Goal: Task Accomplishment & Management: Use online tool/utility

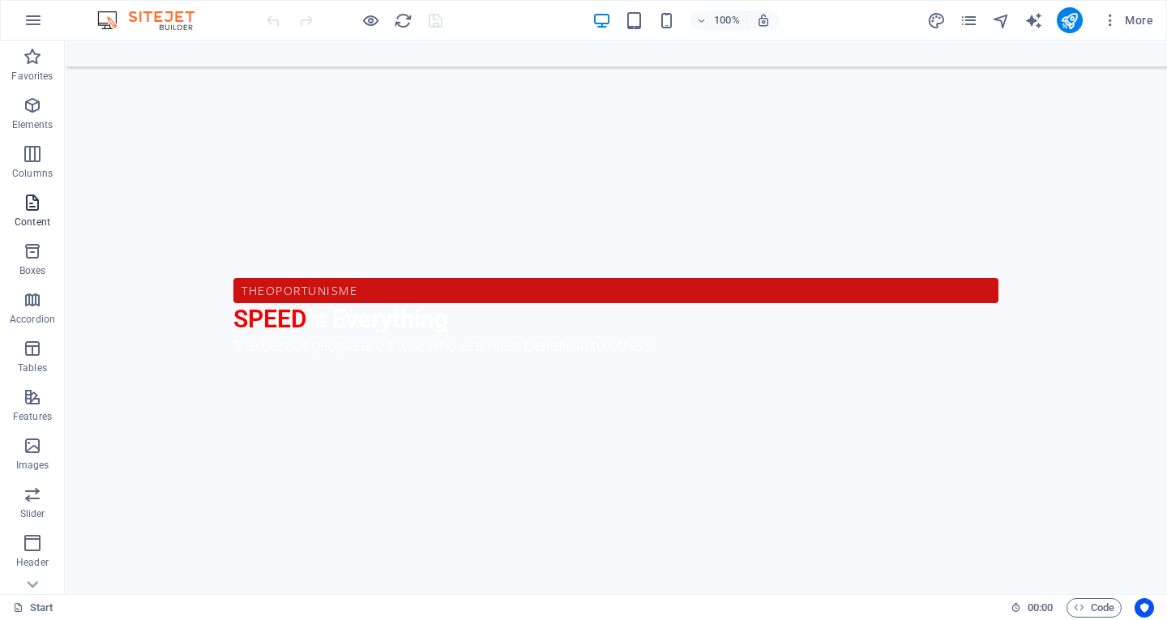
scroll to position [81, 0]
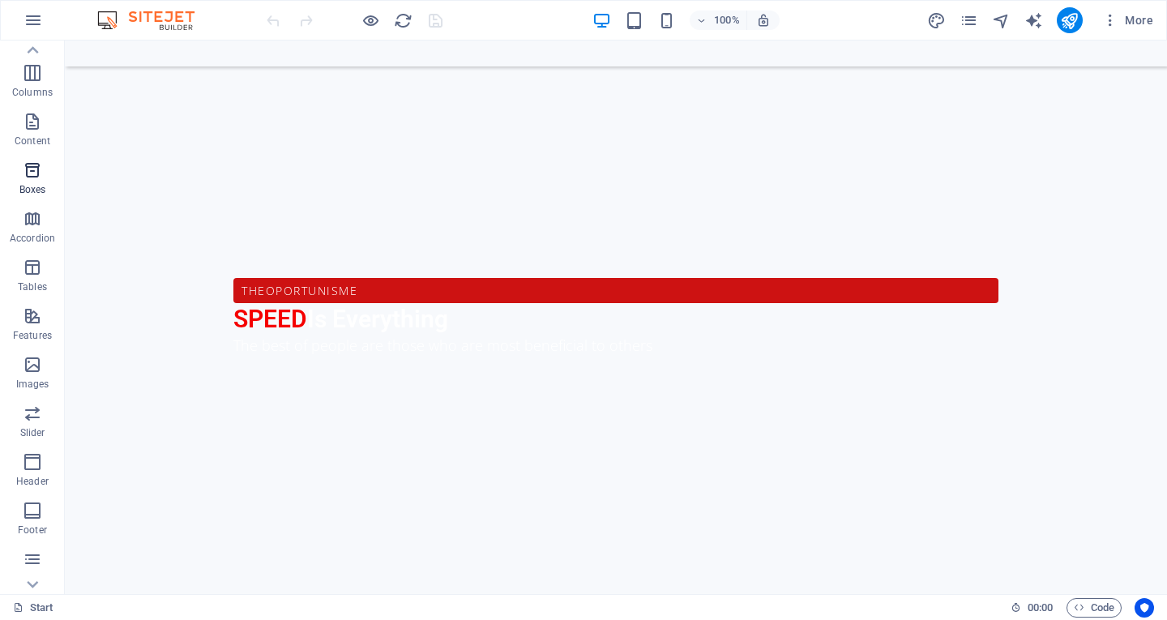
click at [28, 178] on icon "button" at bounding box center [32, 170] width 19 height 19
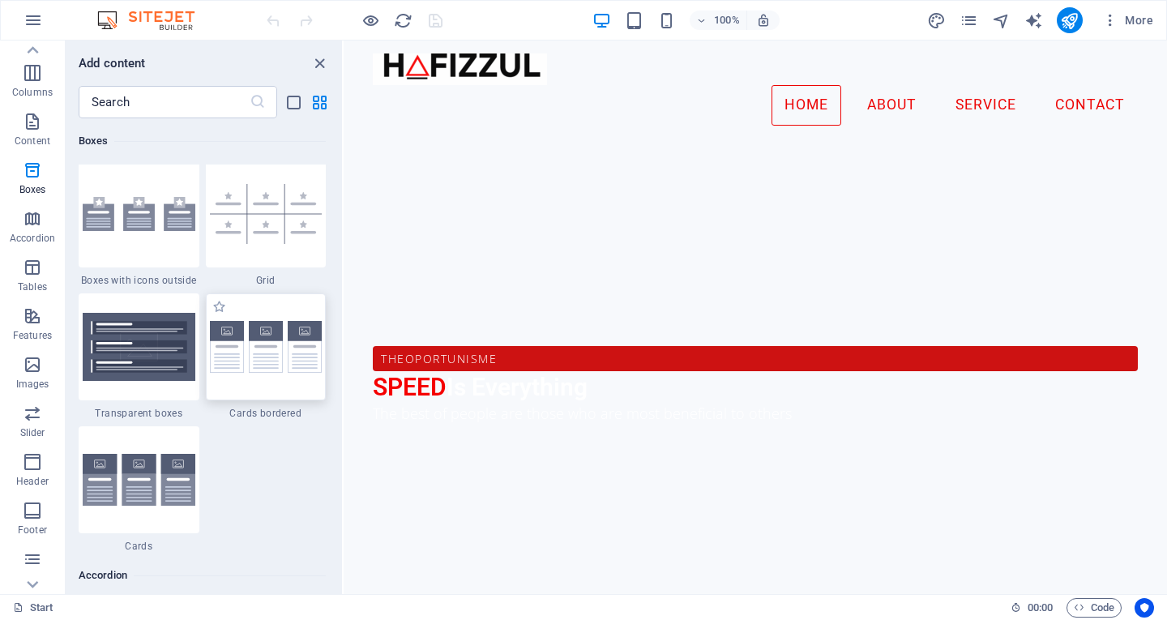
scroll to position [4715, 0]
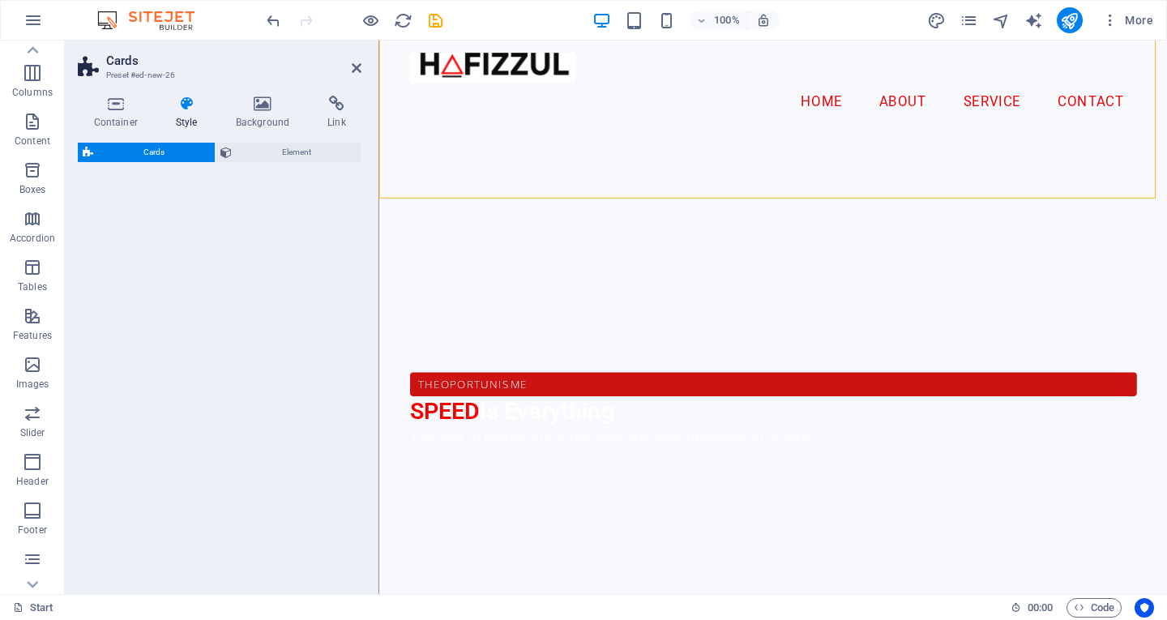
select select "rem"
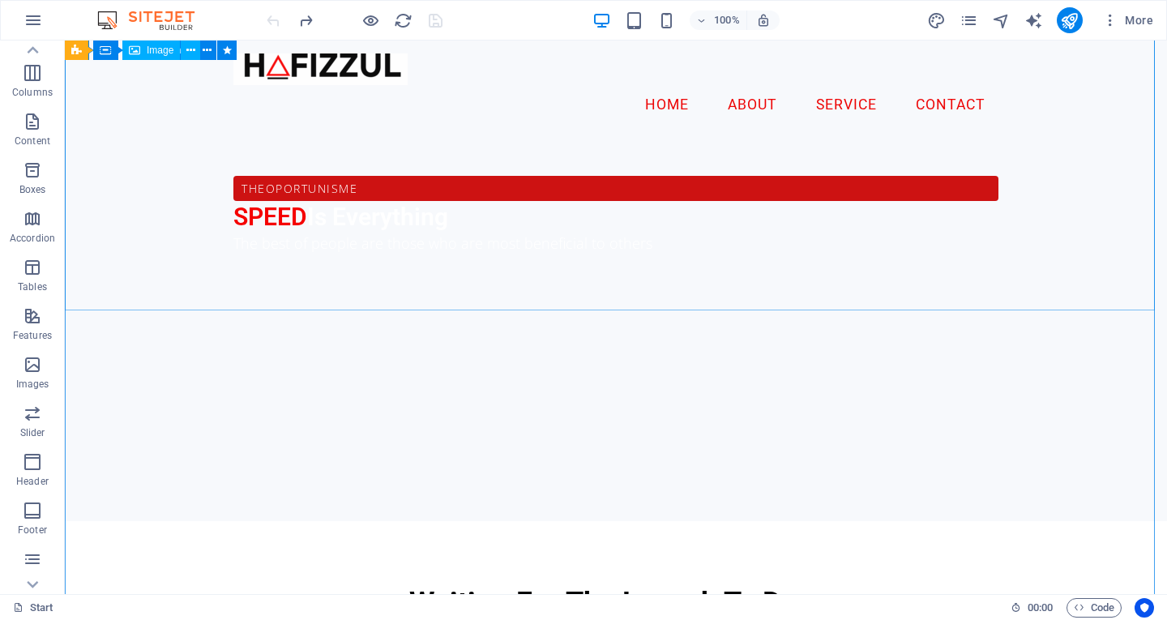
scroll to position [413, 0]
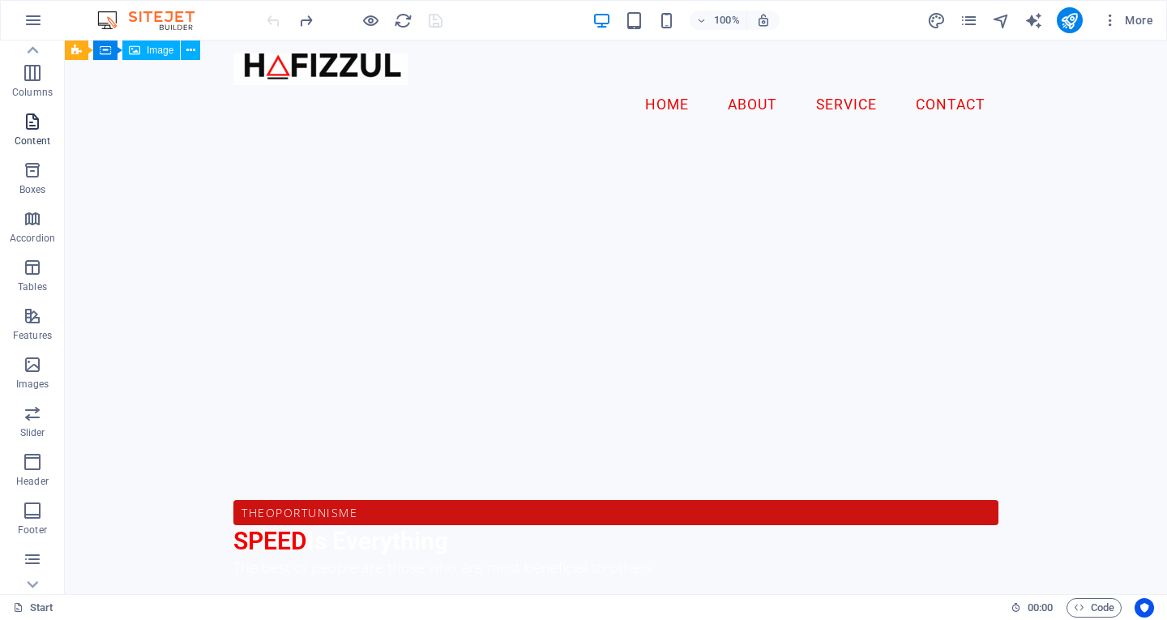
click at [41, 120] on icon "button" at bounding box center [32, 121] width 19 height 19
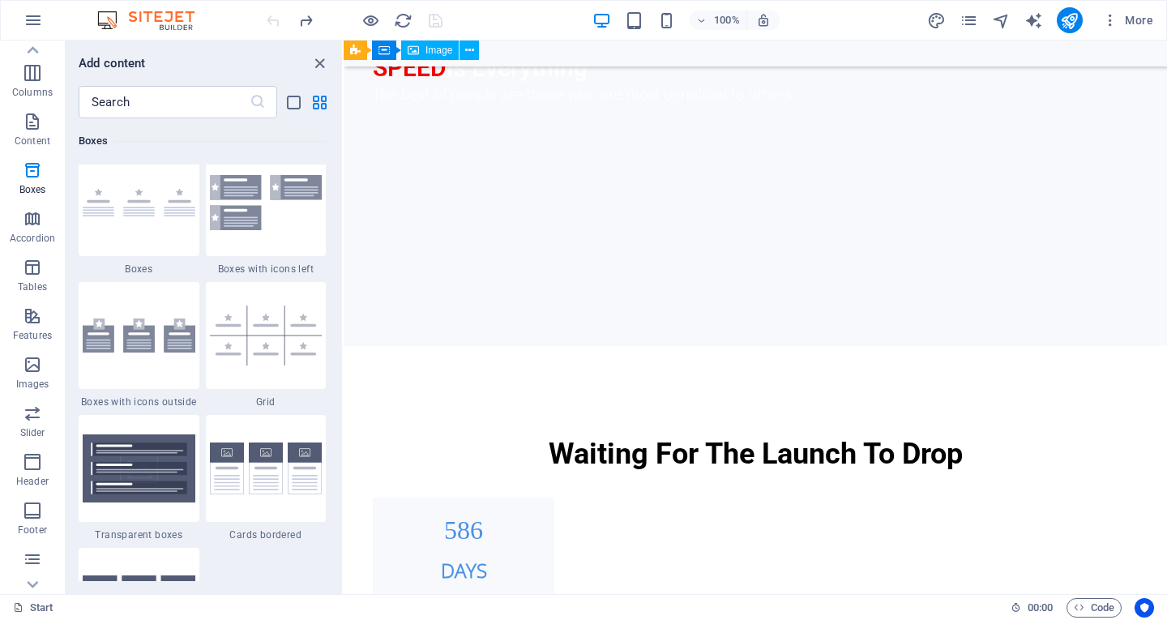
scroll to position [4701, 0]
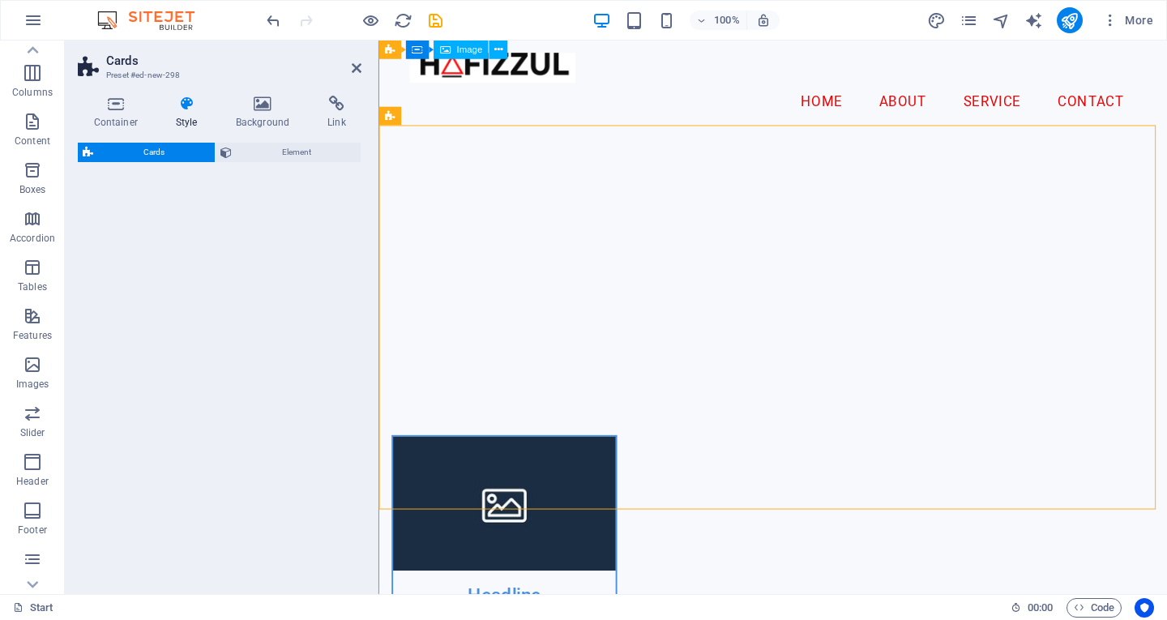
select select "rem"
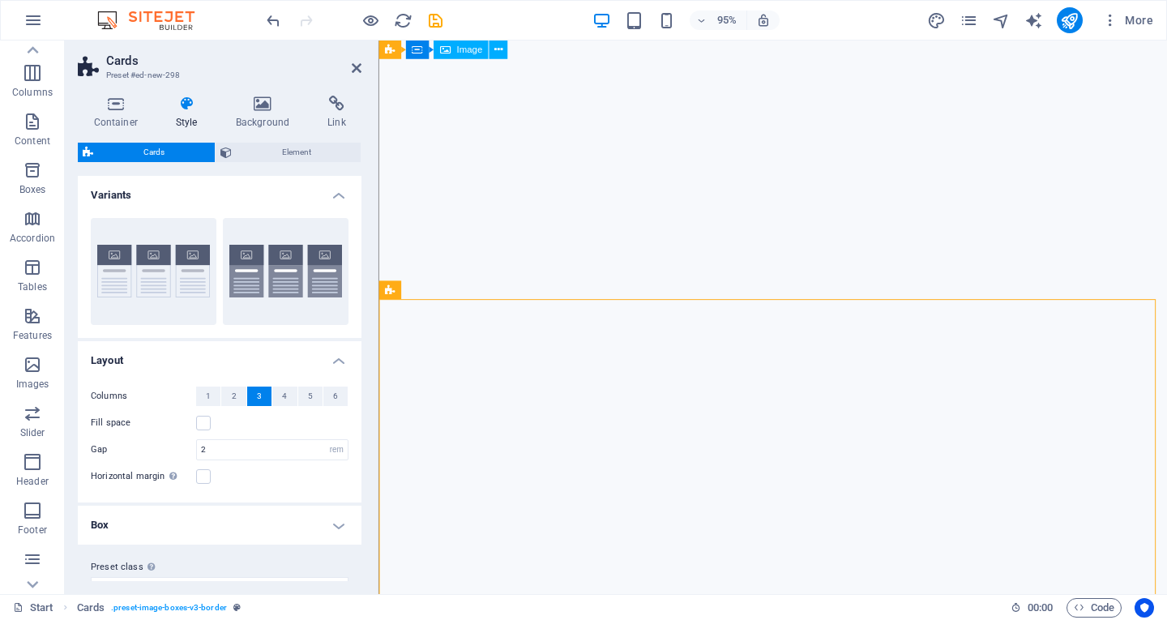
scroll to position [640, 0]
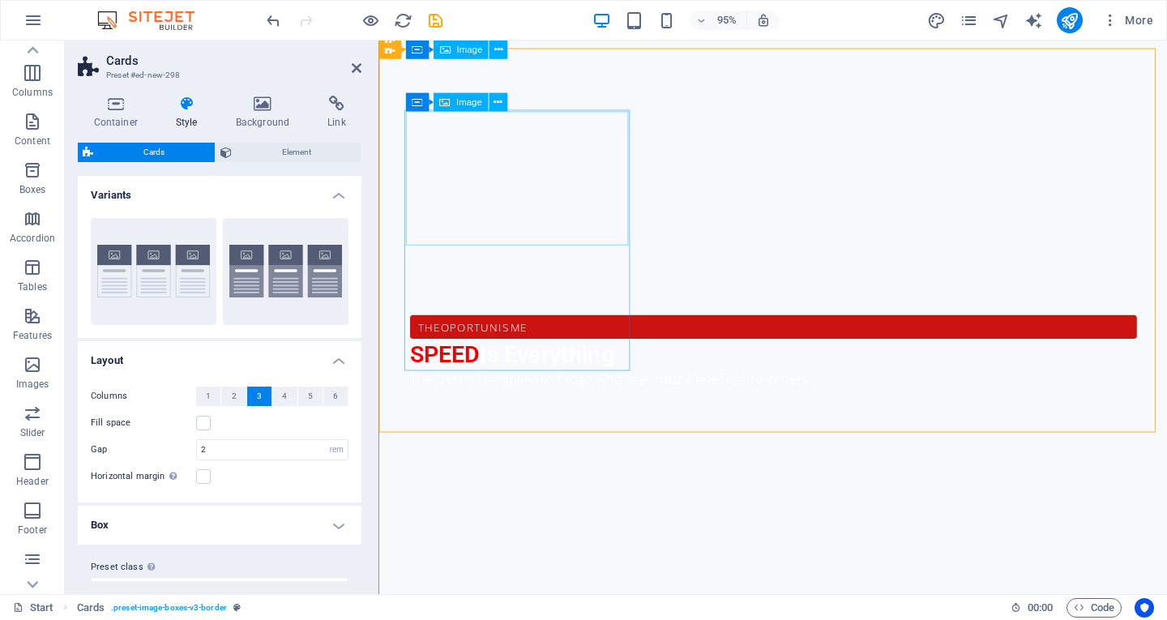
select select "%"
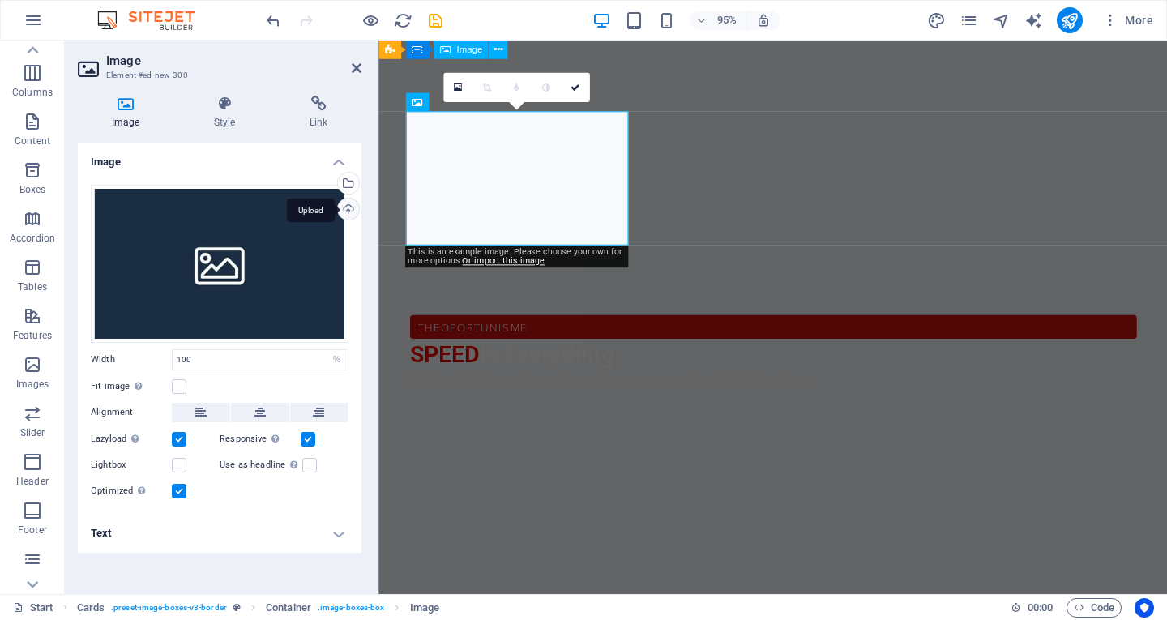
click at [353, 208] on div "Upload" at bounding box center [347, 211] width 24 height 24
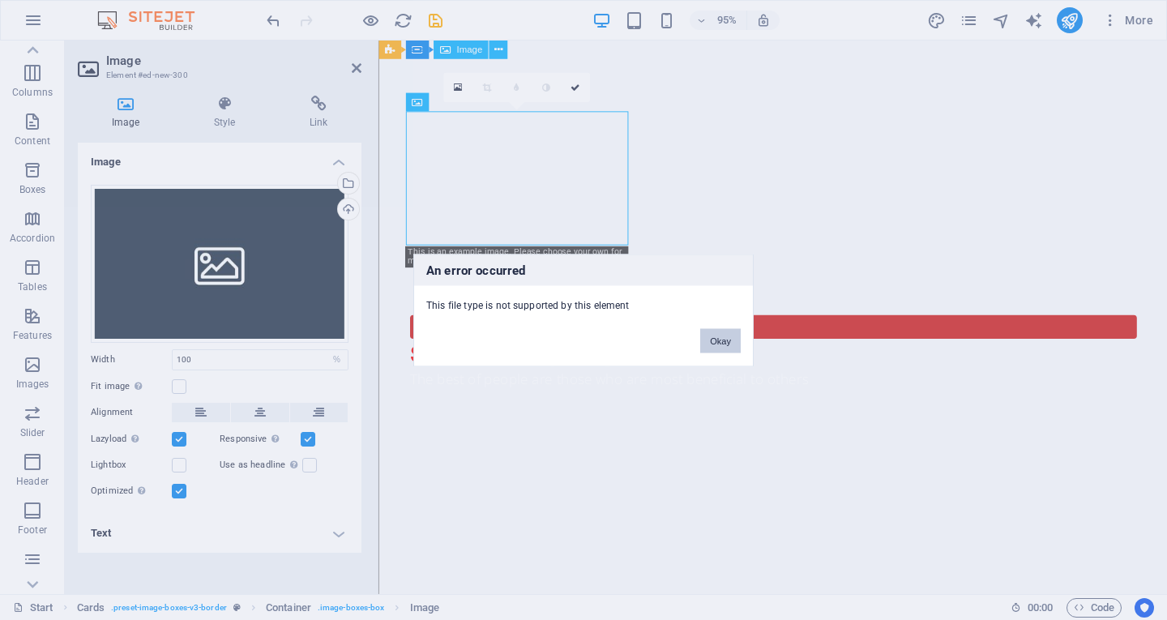
click at [725, 337] on button "Okay" at bounding box center [720, 340] width 41 height 24
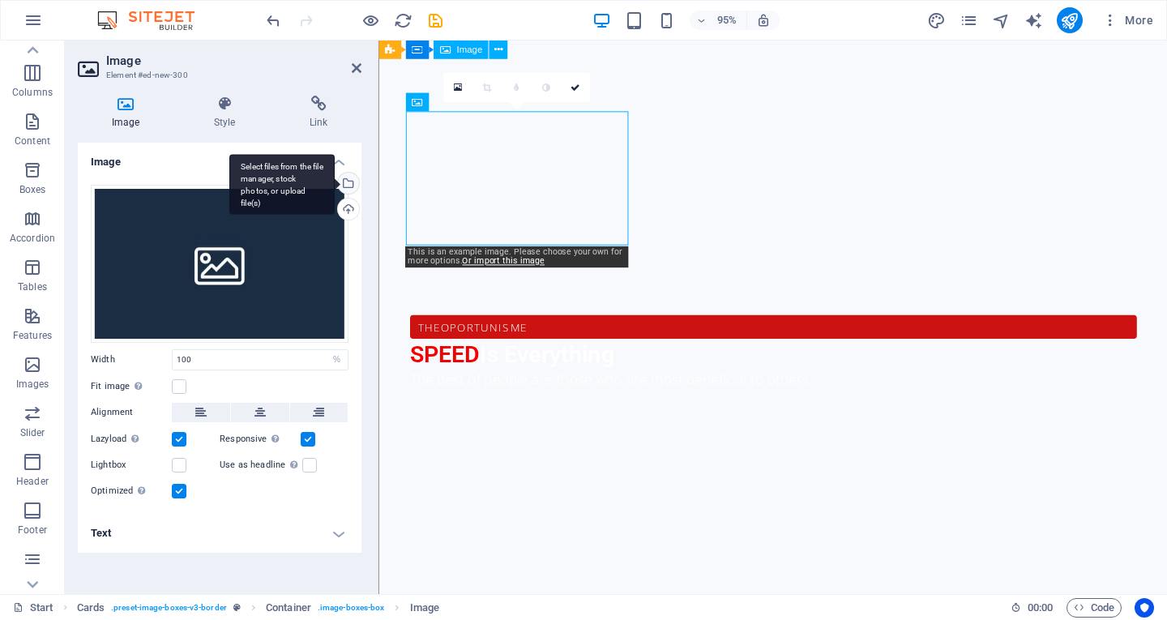
click at [348, 178] on div "Select files from the file manager, stock photos, or upload file(s)" at bounding box center [347, 185] width 24 height 24
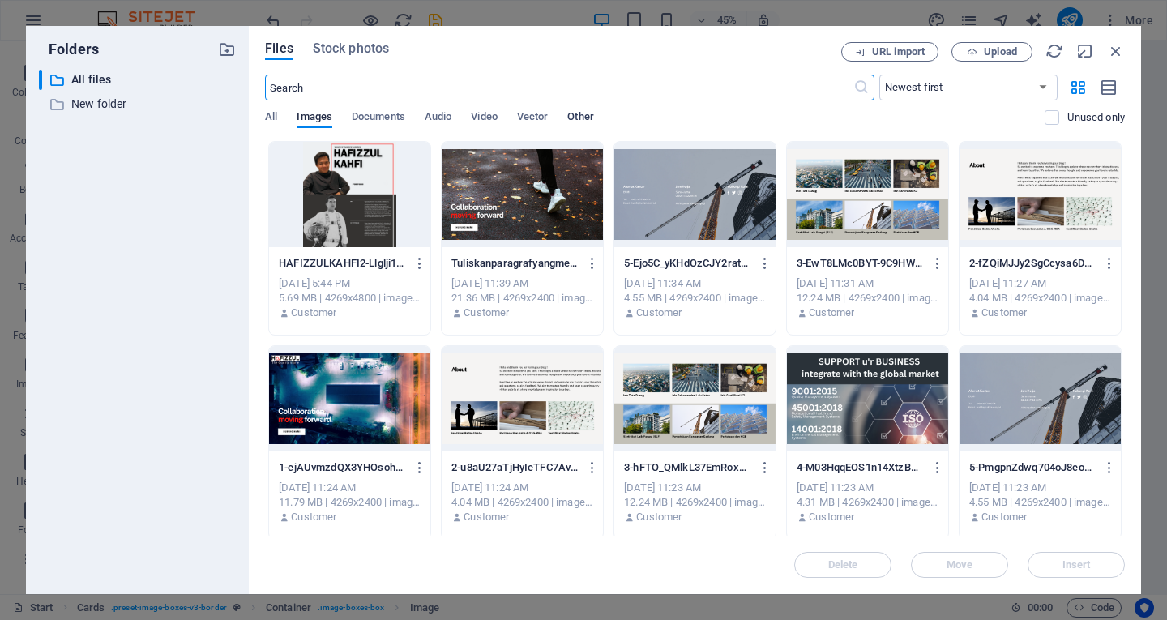
click at [586, 113] on span "Other" at bounding box center [580, 118] width 26 height 23
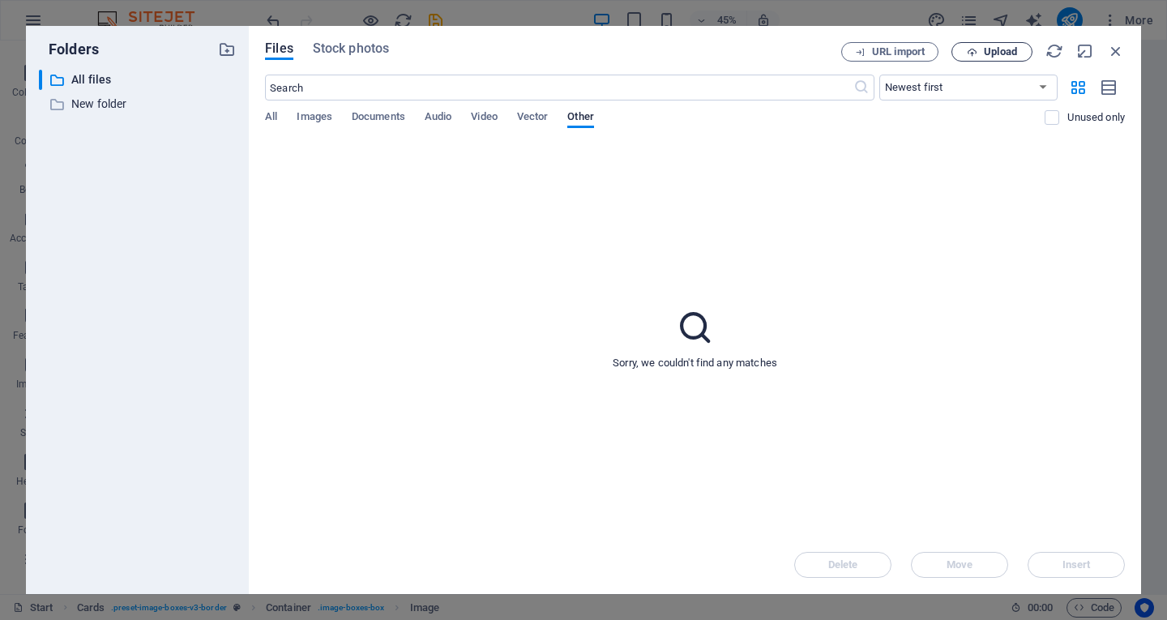
click at [1006, 47] on span "Upload" at bounding box center [1000, 52] width 33 height 10
click at [877, 487] on div "Sorry, we couldn't find any matches" at bounding box center [695, 338] width 860 height 395
click at [323, 107] on div "​ Newest first Oldest first Name (A-Z) Name (Z-A) Size (0-9) Size (9-0) Resolut…" at bounding box center [695, 108] width 860 height 66
click at [319, 113] on span "Images" at bounding box center [315, 118] width 36 height 23
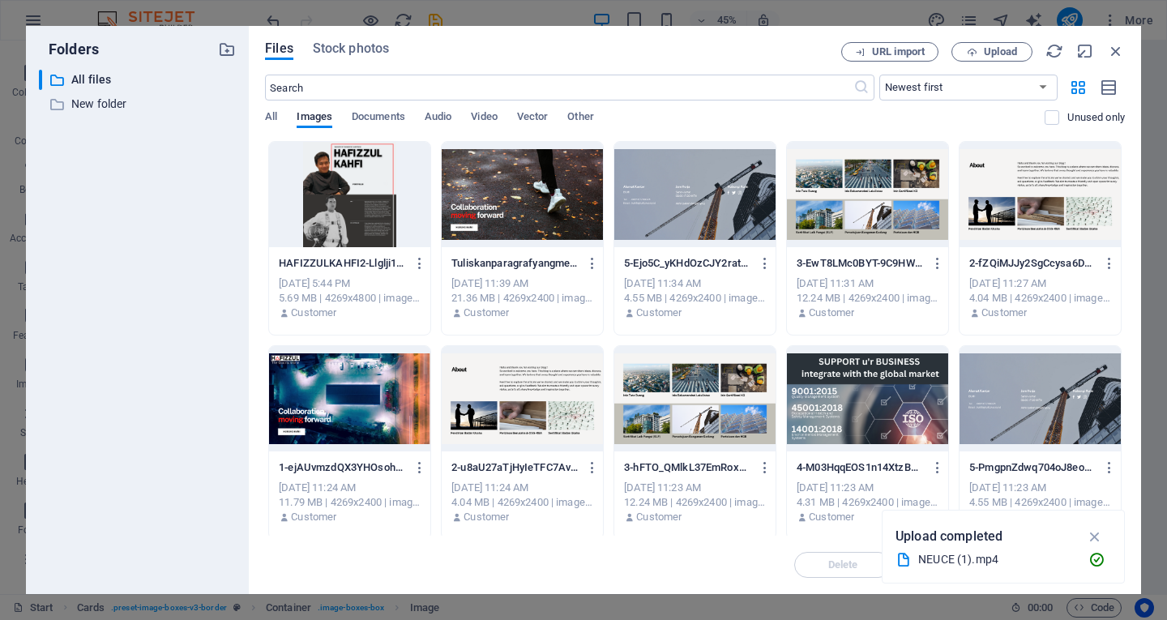
click at [281, 121] on div "All Images Documents Audio Video Vector Other" at bounding box center [655, 125] width 780 height 31
click at [272, 119] on span "All" at bounding box center [271, 118] width 12 height 23
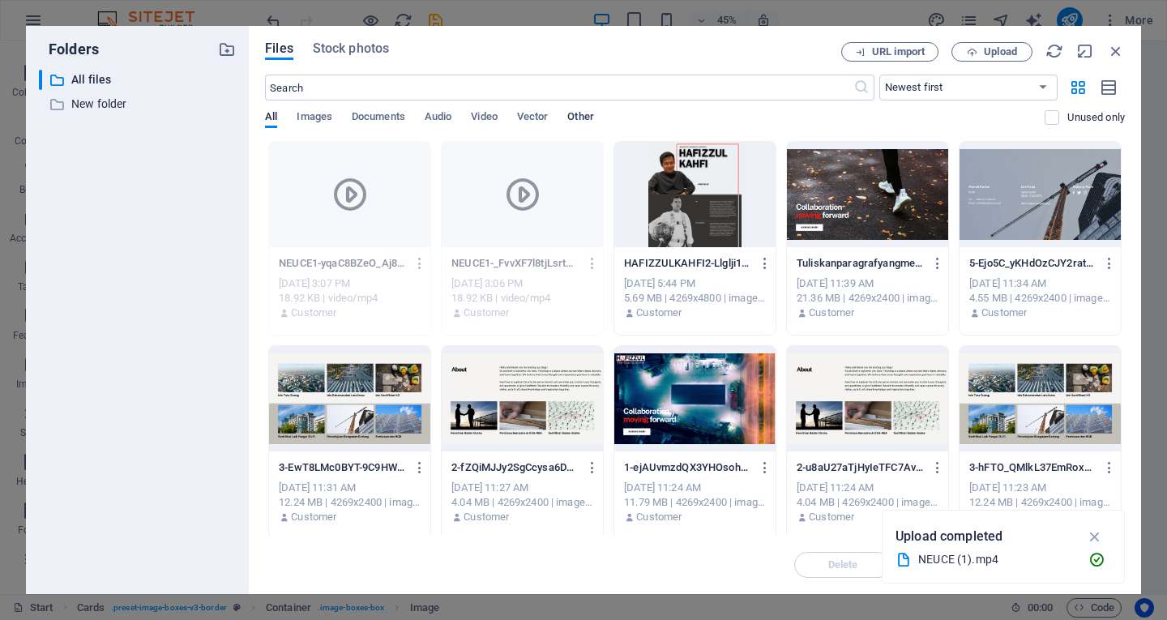
click at [586, 124] on span "Other" at bounding box center [580, 118] width 26 height 23
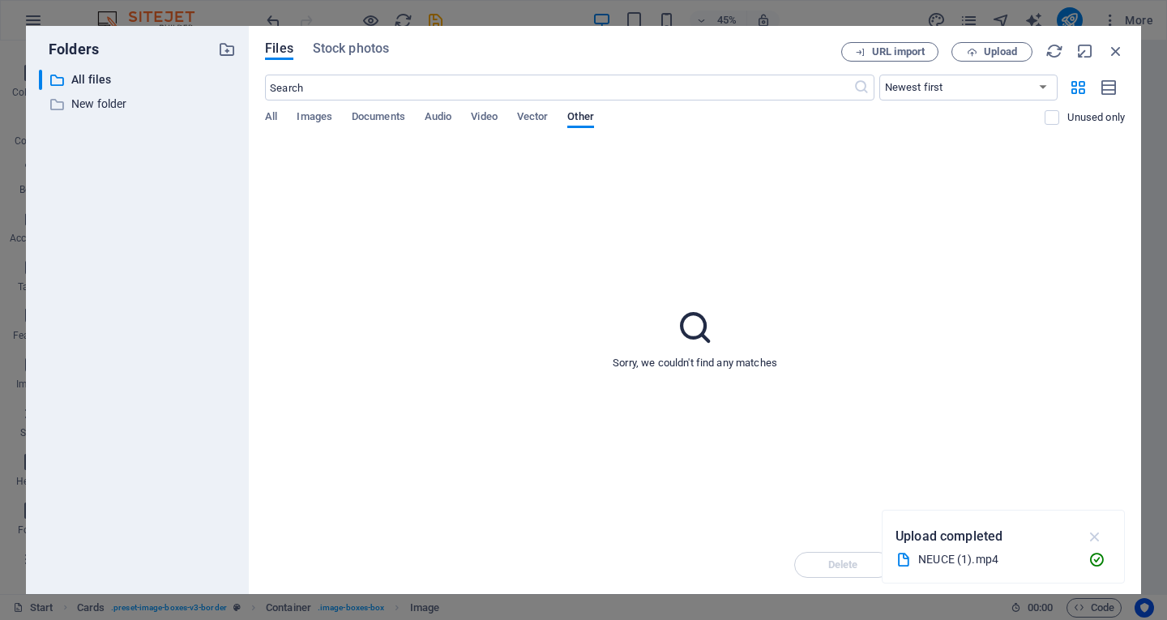
click at [1099, 534] on icon "button" at bounding box center [1095, 537] width 19 height 18
click at [1000, 47] on span "Upload" at bounding box center [1000, 52] width 33 height 10
click at [281, 115] on div "All Images Documents Audio Video Vector Other" at bounding box center [655, 125] width 780 height 31
click at [275, 116] on span "All" at bounding box center [271, 118] width 12 height 23
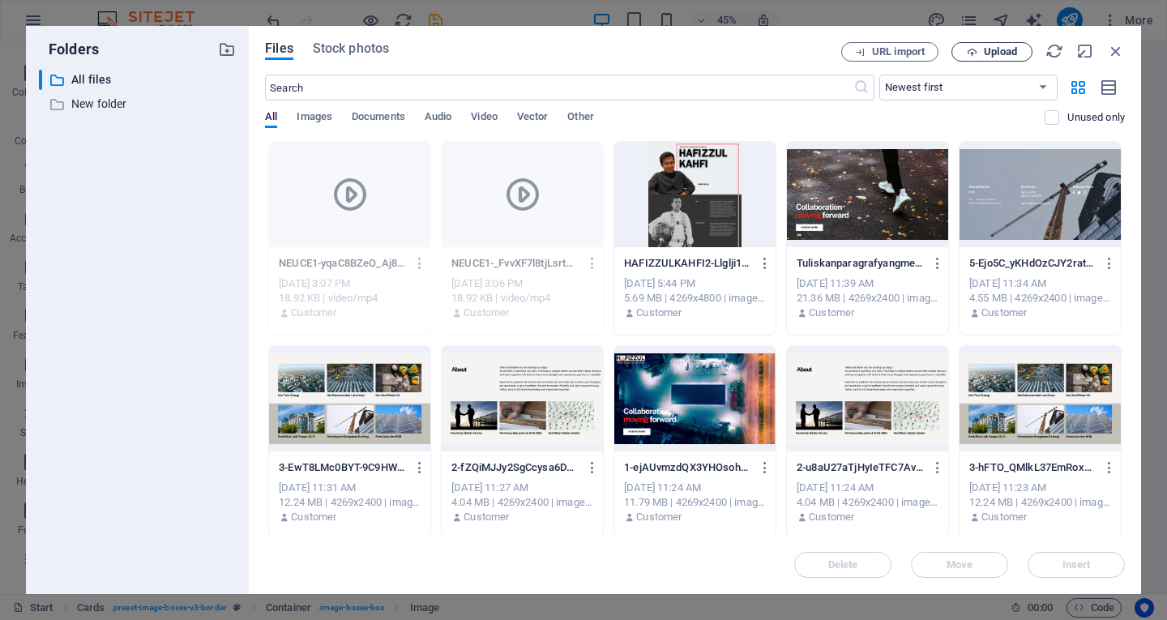
click at [999, 43] on button "Upload" at bounding box center [992, 51] width 81 height 19
click at [330, 124] on span "Images" at bounding box center [315, 118] width 36 height 23
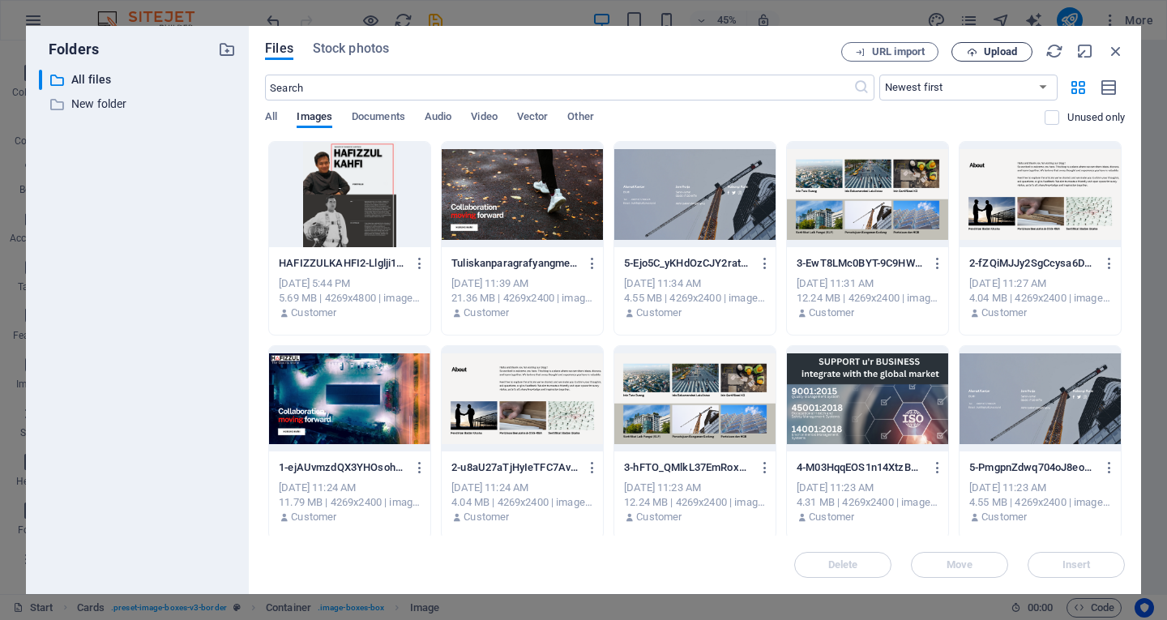
click at [1009, 58] on button "Upload" at bounding box center [992, 51] width 81 height 19
click at [986, 47] on span "Upload" at bounding box center [1000, 52] width 33 height 10
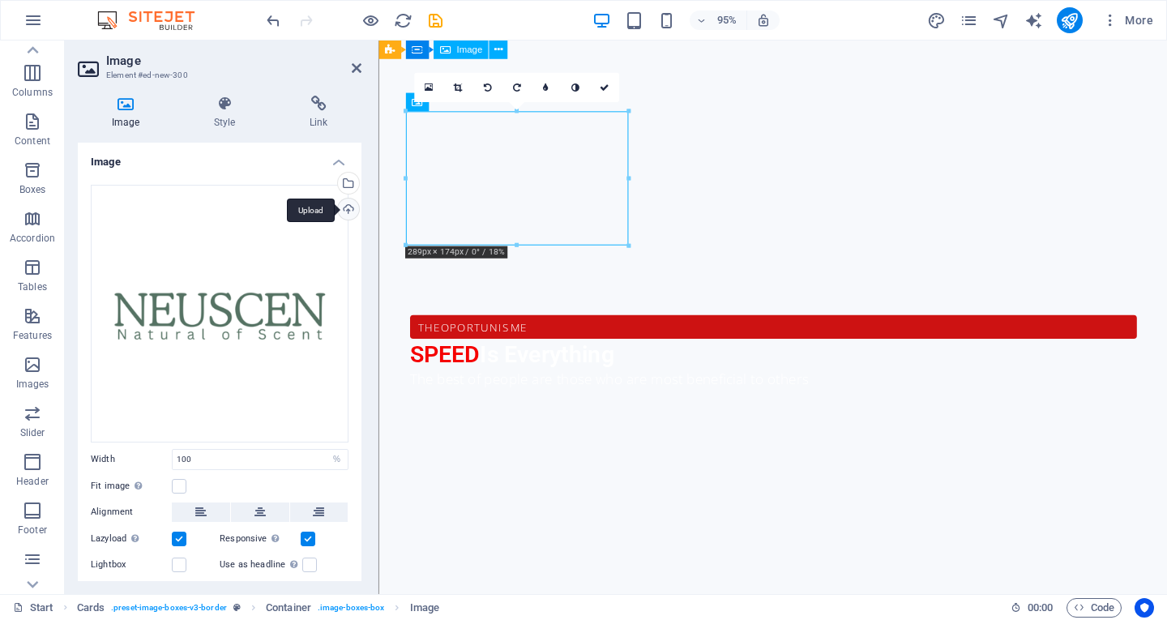
click at [345, 207] on div "Upload" at bounding box center [347, 211] width 24 height 24
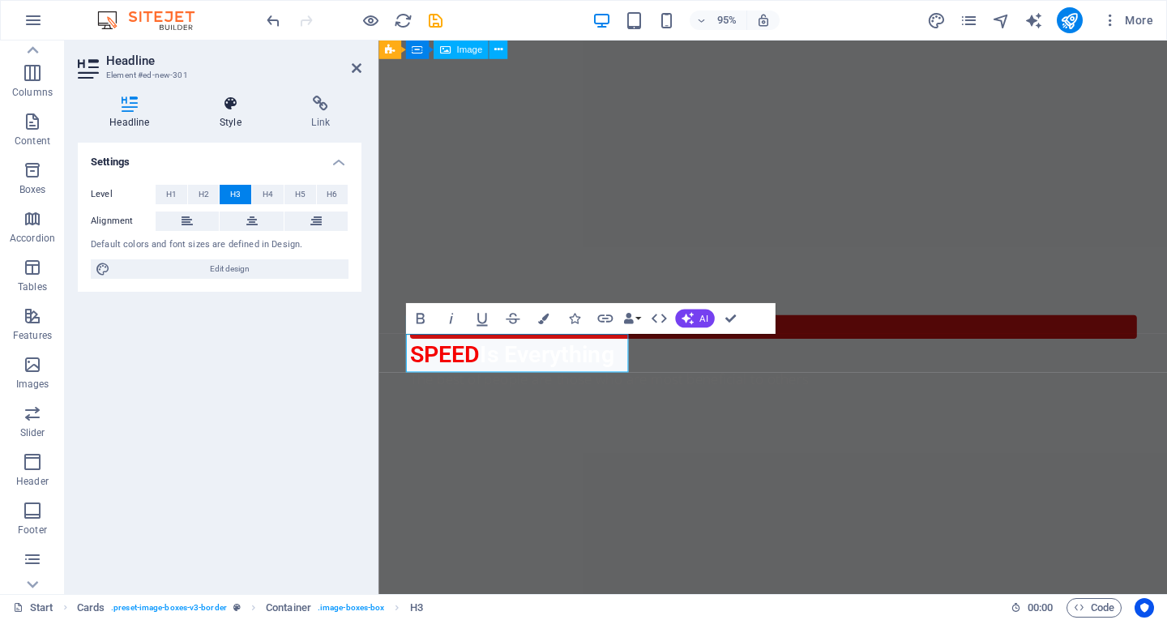
click at [233, 99] on icon at bounding box center [230, 104] width 85 height 16
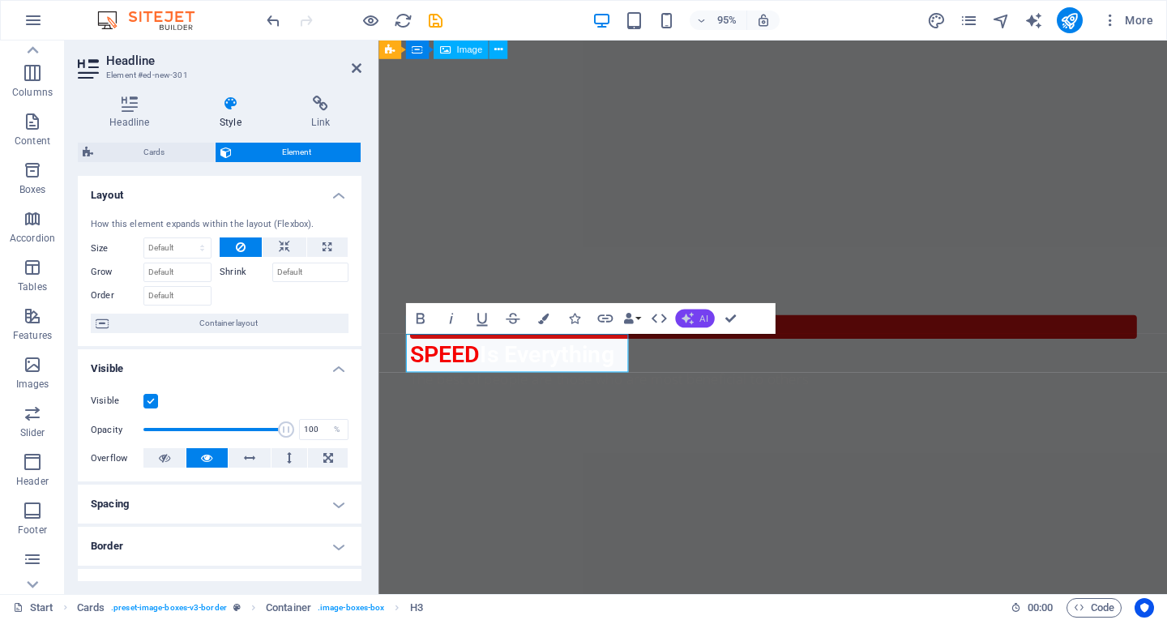
click at [697, 325] on button "AI" at bounding box center [694, 319] width 39 height 19
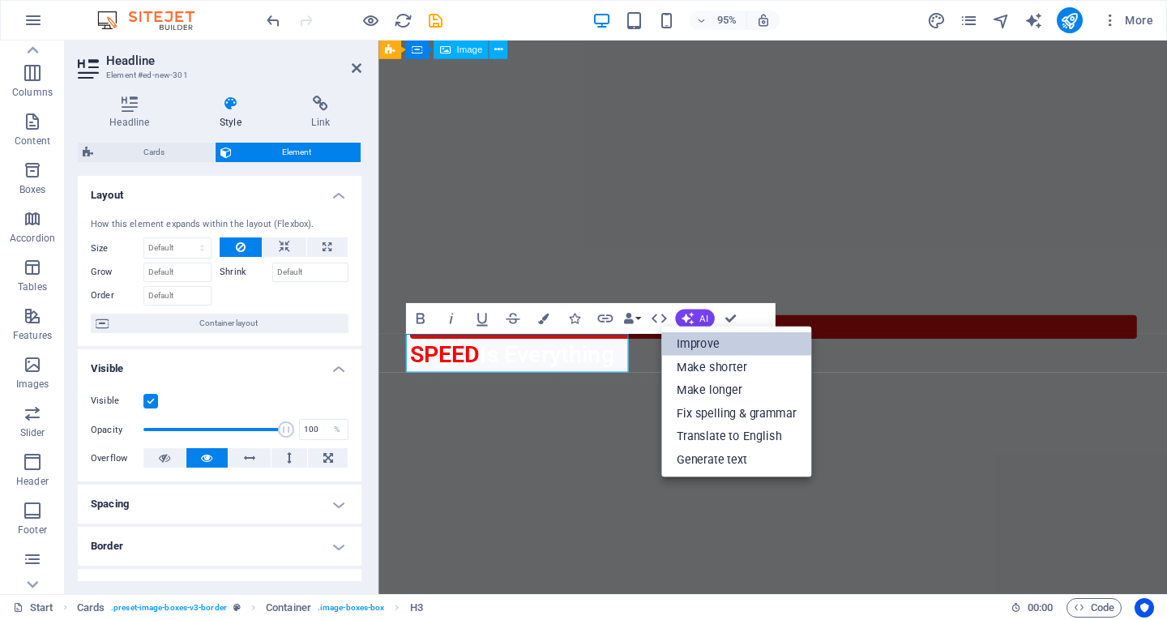
click at [701, 336] on link "Improve" at bounding box center [737, 344] width 150 height 24
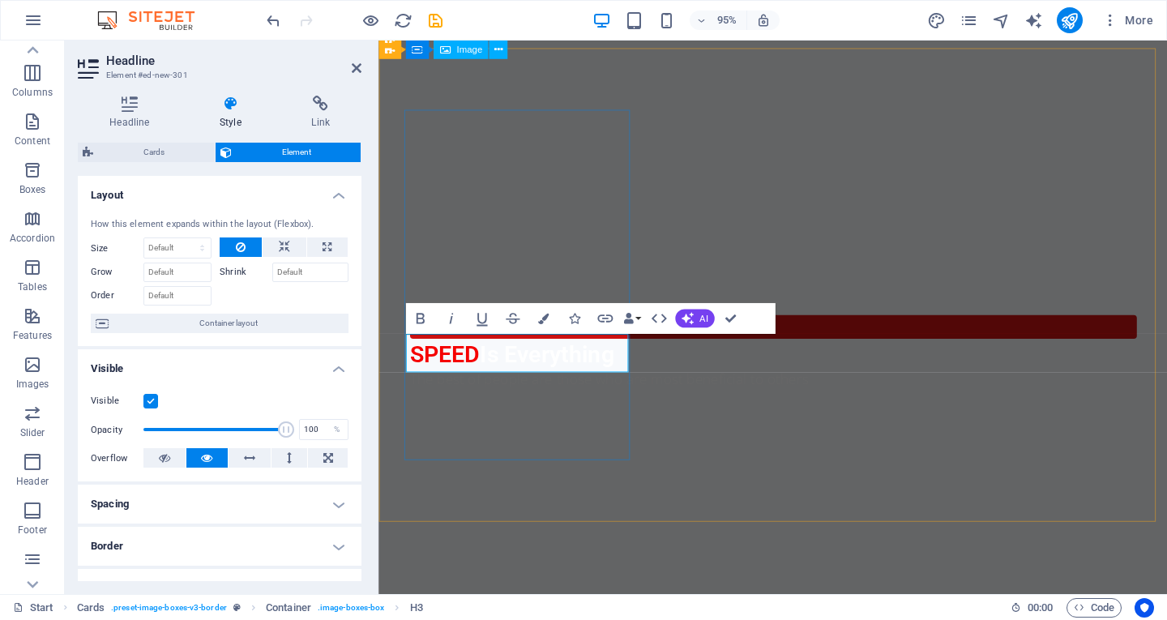
click at [538, 317] on icon "button" at bounding box center [543, 319] width 11 height 11
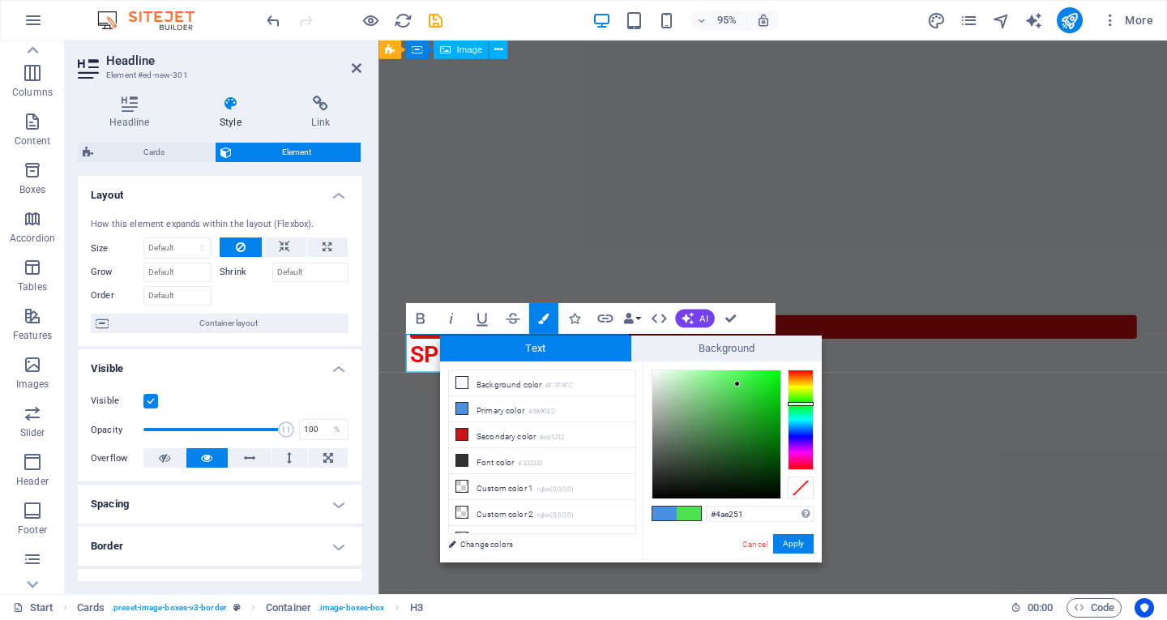
drag, startPoint x: 804, startPoint y: 430, endPoint x: 807, endPoint y: 404, distance: 26.9
click at [807, 404] on div at bounding box center [801, 420] width 26 height 101
type input "#045007"
drag, startPoint x: 781, startPoint y: 473, endPoint x: 774, endPoint y: 458, distance: 16.0
click at [774, 458] on div at bounding box center [717, 434] width 128 height 128
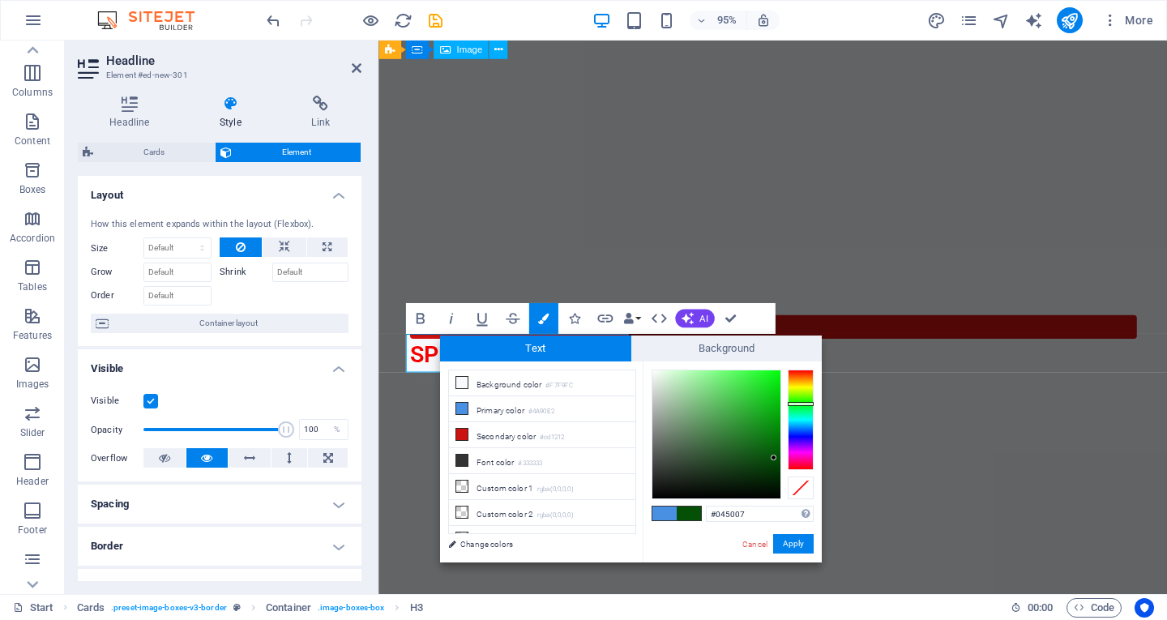
click at [794, 530] on div "#045007 Supported formats #0852ed rgb(8, 82, 237) rgba(8, 82, 237, 90%) hsv(221…" at bounding box center [732, 580] width 179 height 436
click at [799, 536] on button "Apply" at bounding box center [793, 543] width 41 height 19
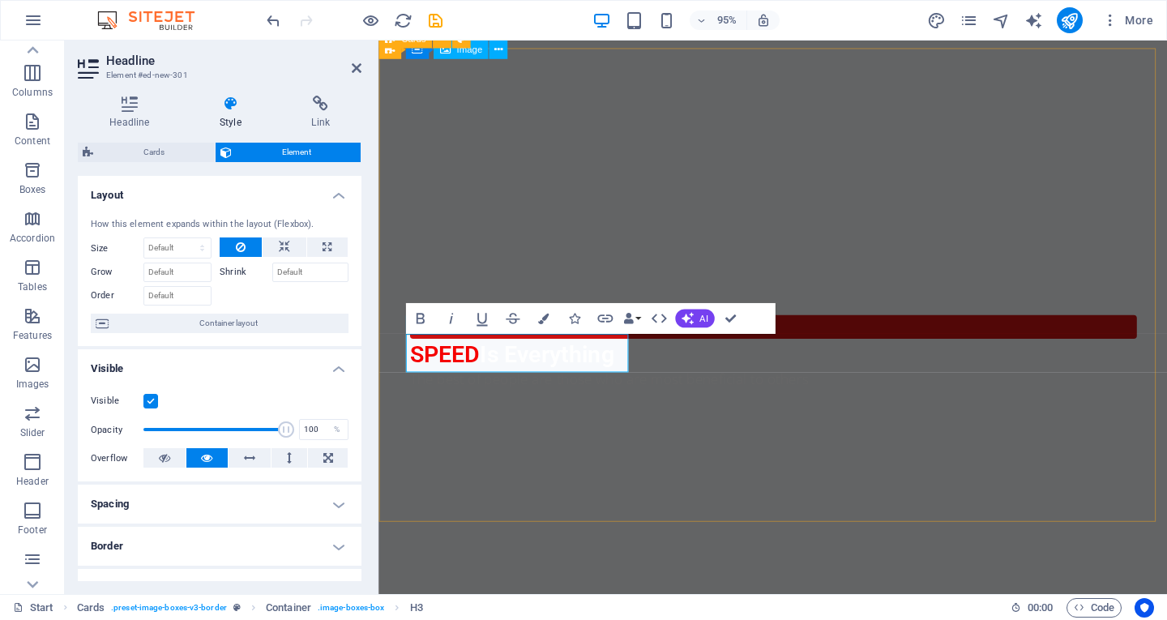
drag, startPoint x: 756, startPoint y: 487, endPoint x: 1031, endPoint y: 388, distance: 292.4
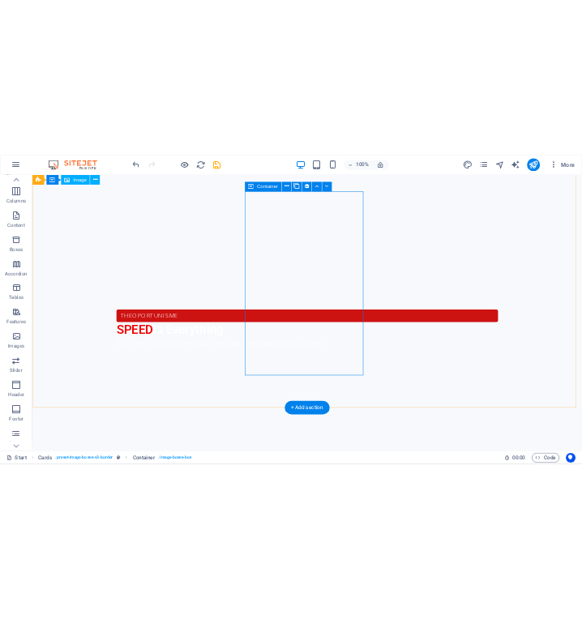
scroll to position [590, 0]
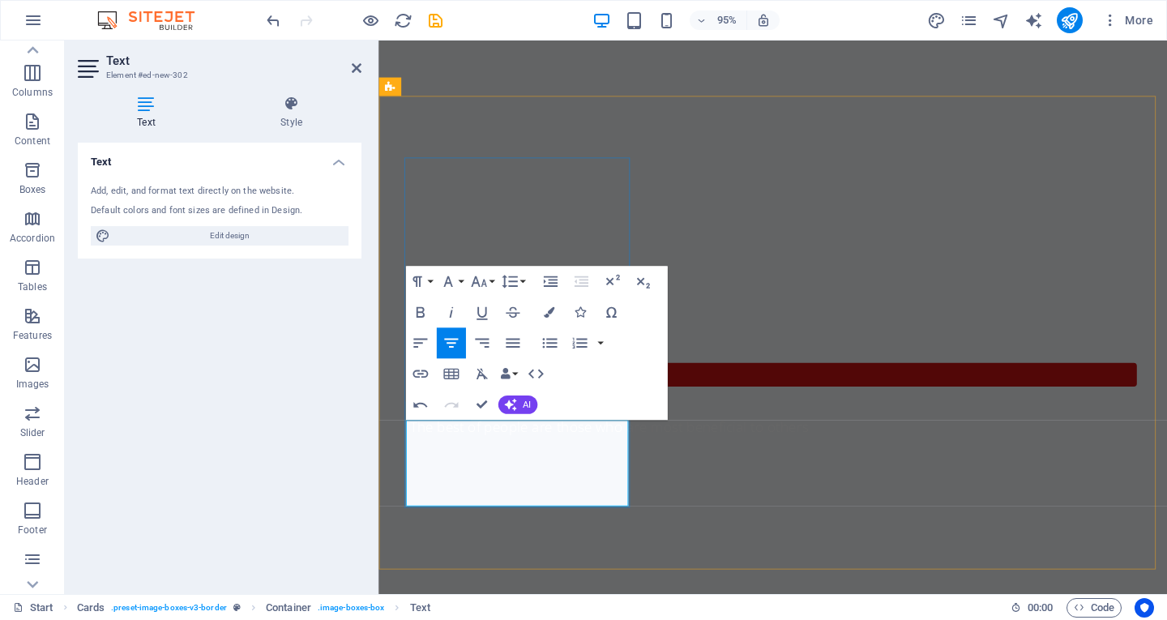
click at [547, 302] on button "Colors" at bounding box center [549, 312] width 29 height 31
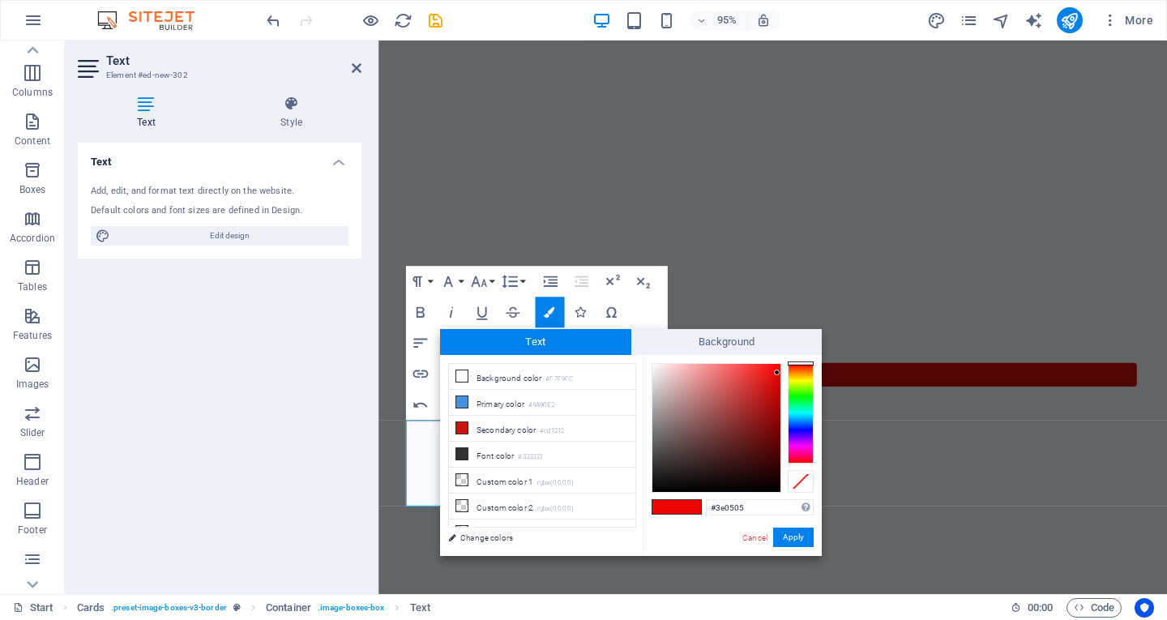
click at [770, 460] on div at bounding box center [717, 428] width 128 height 128
type input "#090101"
drag, startPoint x: 768, startPoint y: 475, endPoint x: 770, endPoint y: 487, distance: 12.4
click at [770, 487] on div at bounding box center [717, 428] width 128 height 128
click at [795, 537] on button "Apply" at bounding box center [793, 537] width 41 height 19
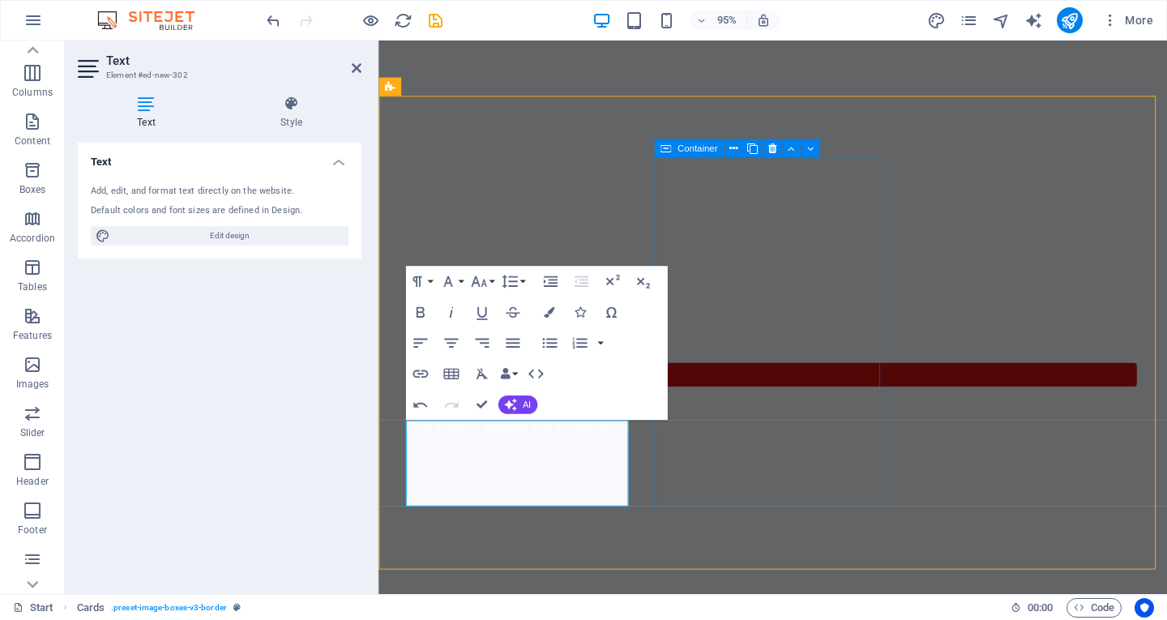
drag, startPoint x: 765, startPoint y: 495, endPoint x: 1060, endPoint y: 473, distance: 295.2
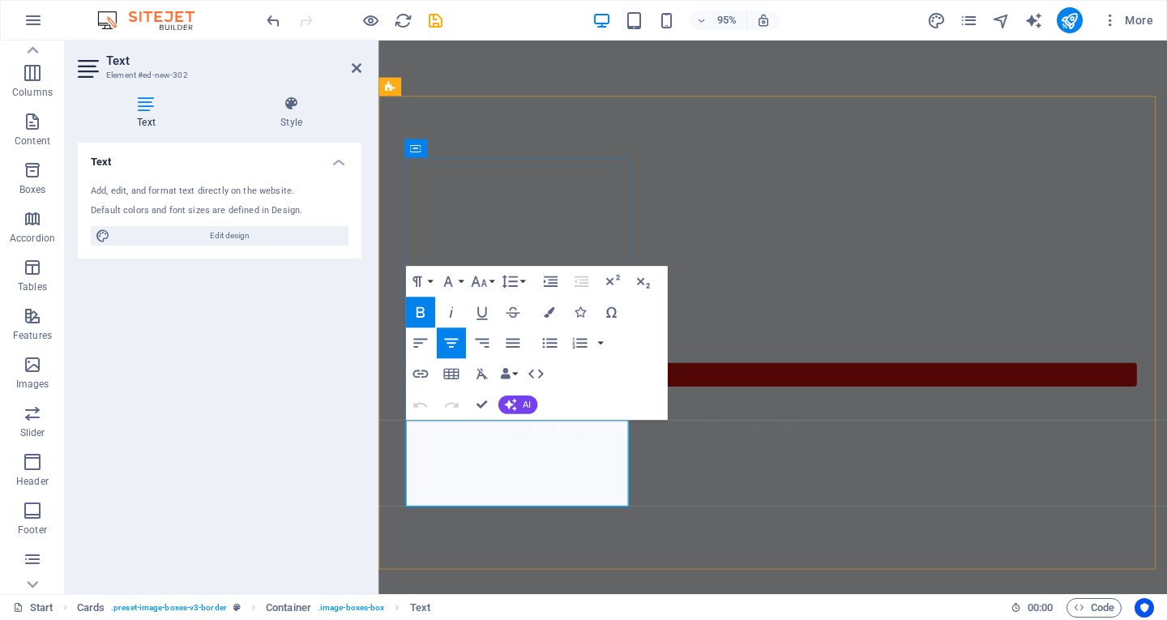
drag, startPoint x: 559, startPoint y: 512, endPoint x: 486, endPoint y: 515, distance: 73.8
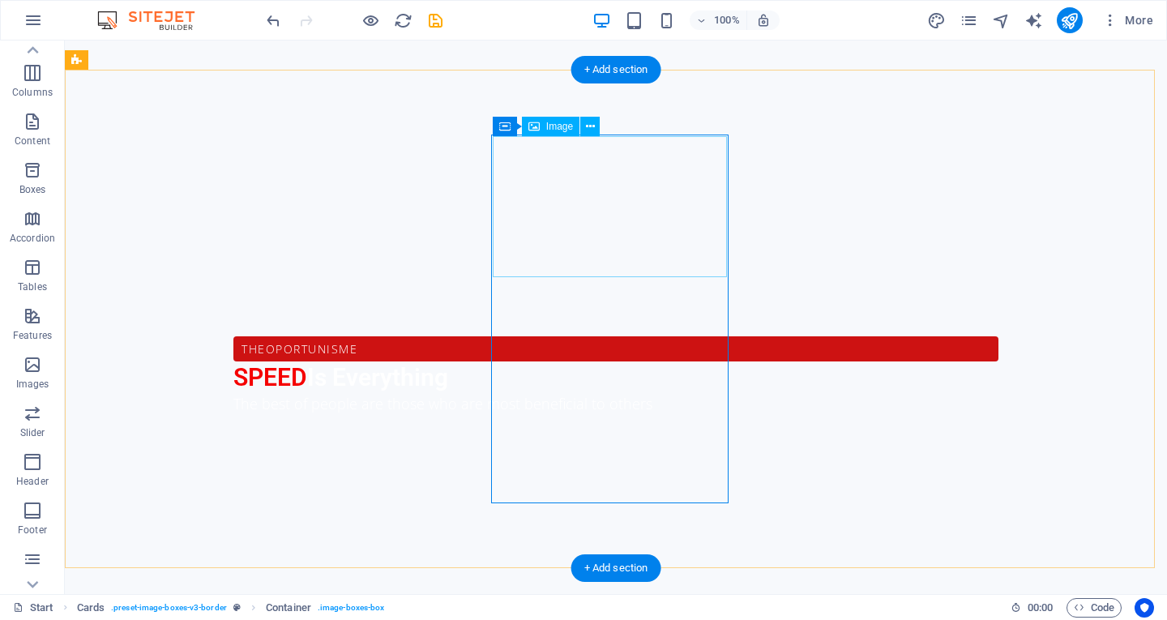
click at [542, 125] on div "Image" at bounding box center [551, 126] width 58 height 19
click at [588, 127] on icon at bounding box center [590, 126] width 9 height 17
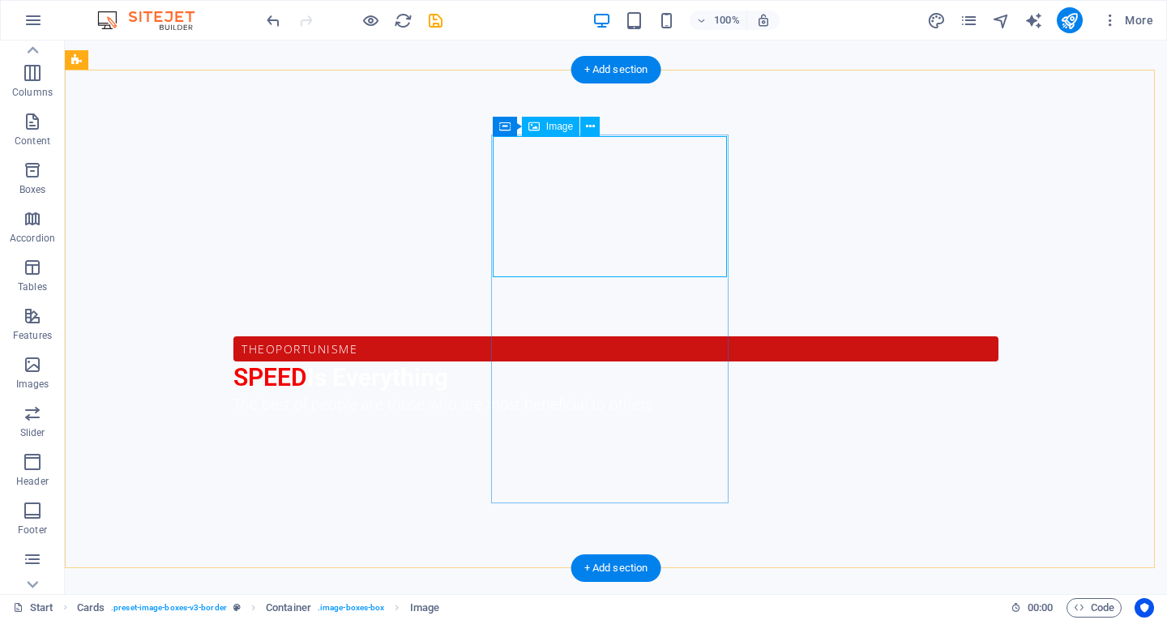
select select "%"
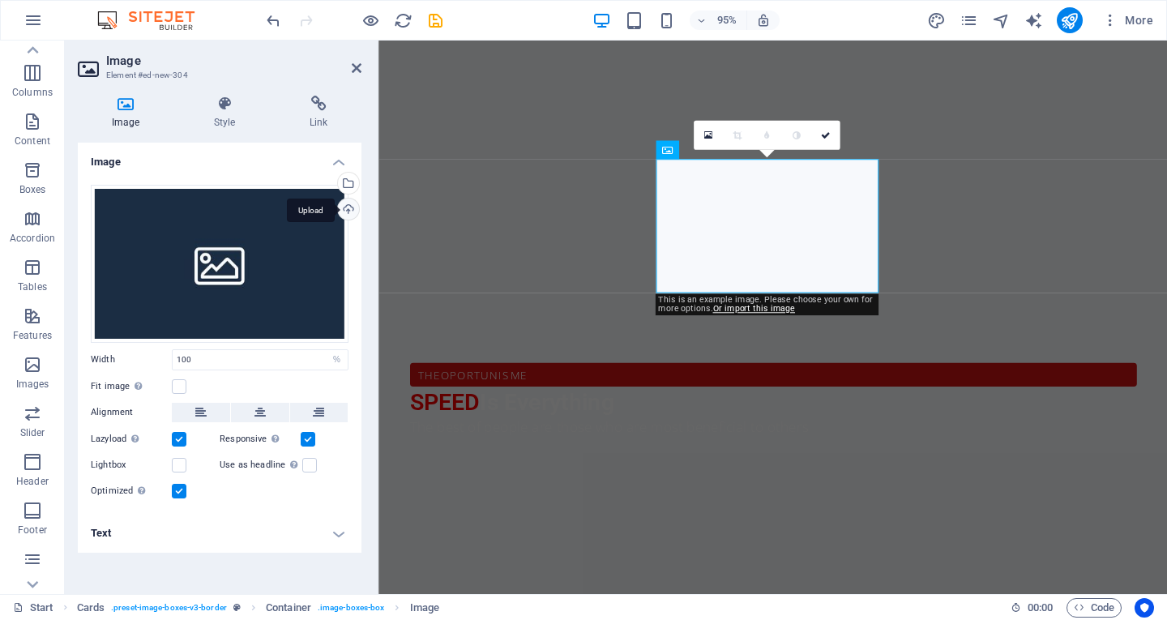
click at [348, 208] on div "Upload" at bounding box center [347, 211] width 24 height 24
